Goal: Task Accomplishment & Management: Use online tool/utility

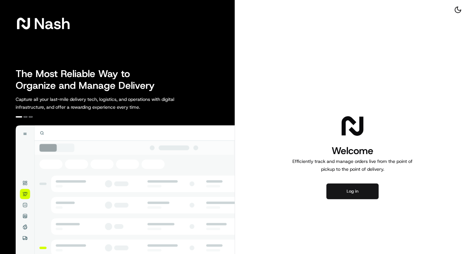
click at [346, 191] on button "Log in" at bounding box center [352, 191] width 52 height 16
